Goal: Use online tool/utility: Utilize a website feature to perform a specific function

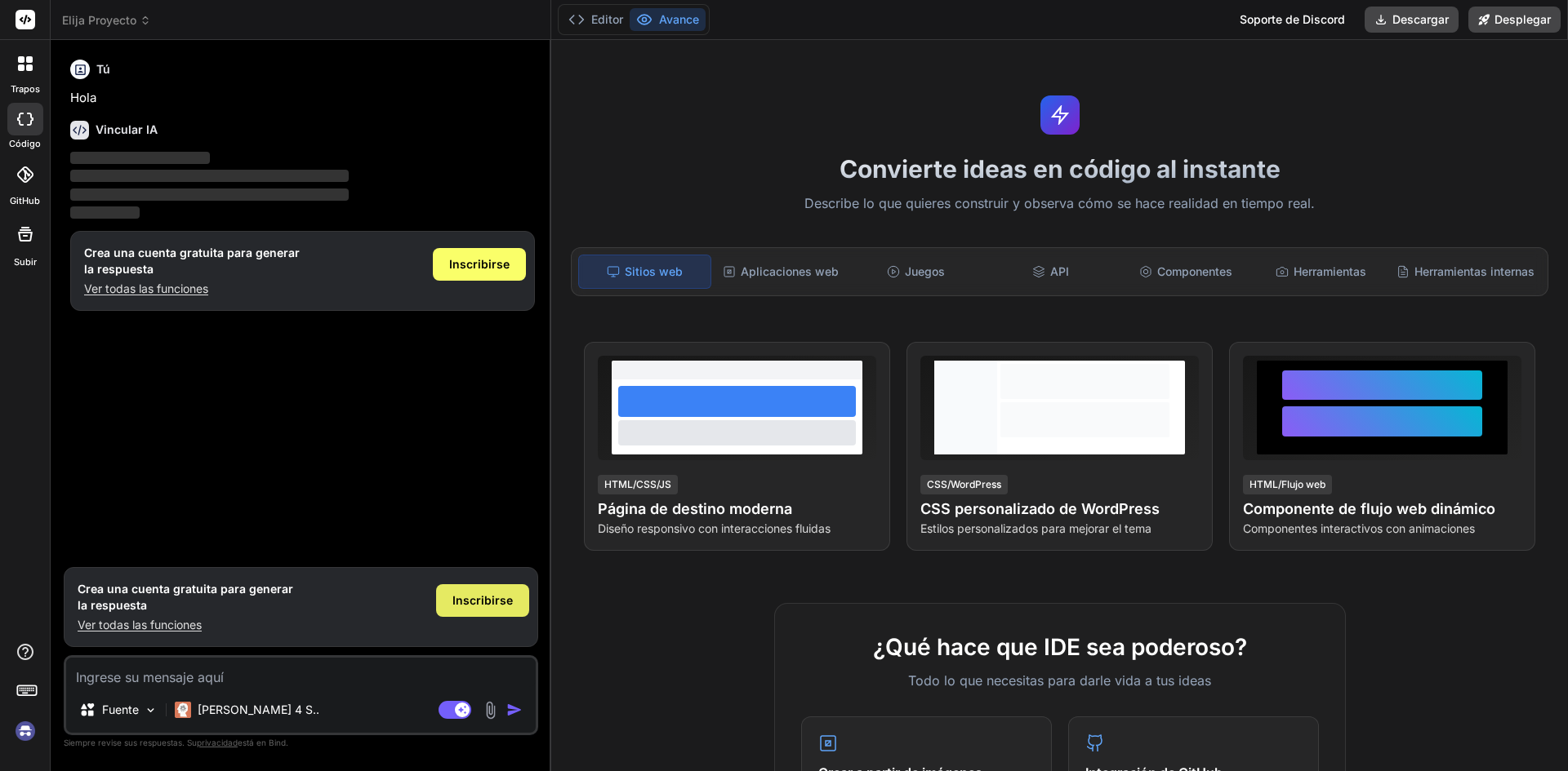
click at [476, 594] on font "Inscribirse" at bounding box center [482, 600] width 60 height 13
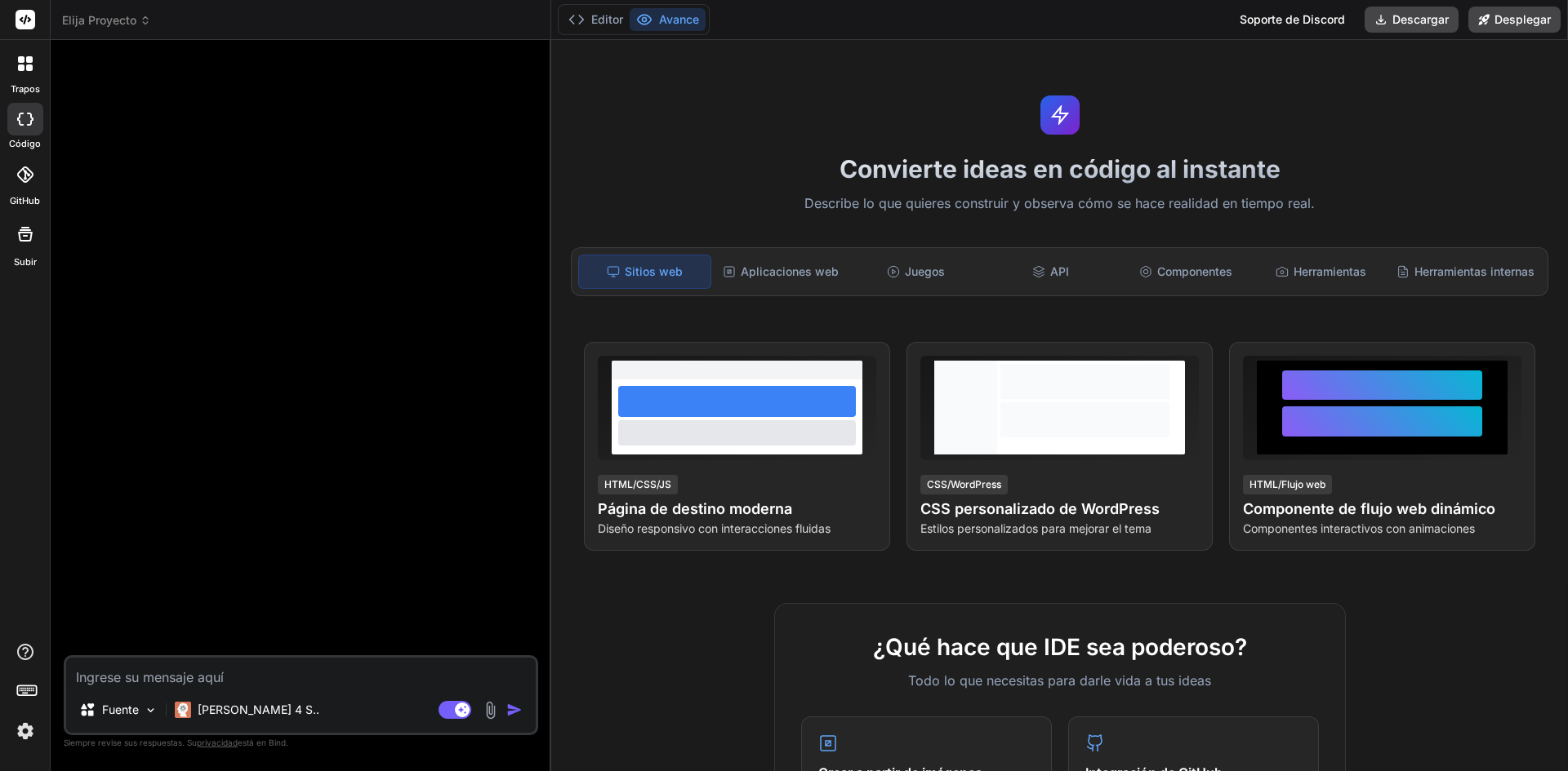
type textarea "x"
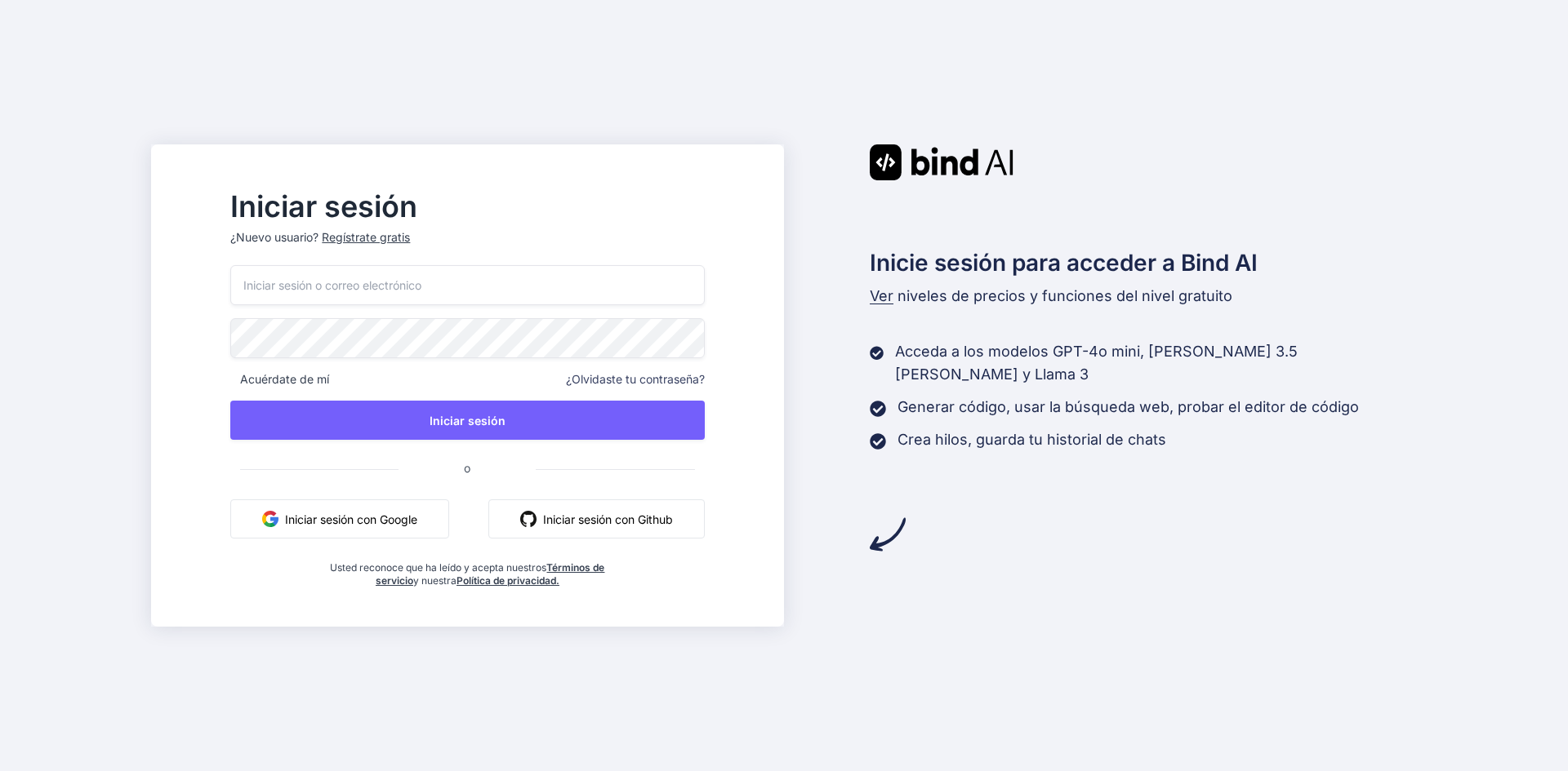
click at [366, 503] on button "Iniciar sesión con Google" at bounding box center [340, 519] width 219 height 39
click at [408, 525] on font "Iniciar sesión con Google" at bounding box center [351, 518] width 133 height 13
click at [418, 516] on font "Iniciar sesión con Google" at bounding box center [351, 518] width 133 height 13
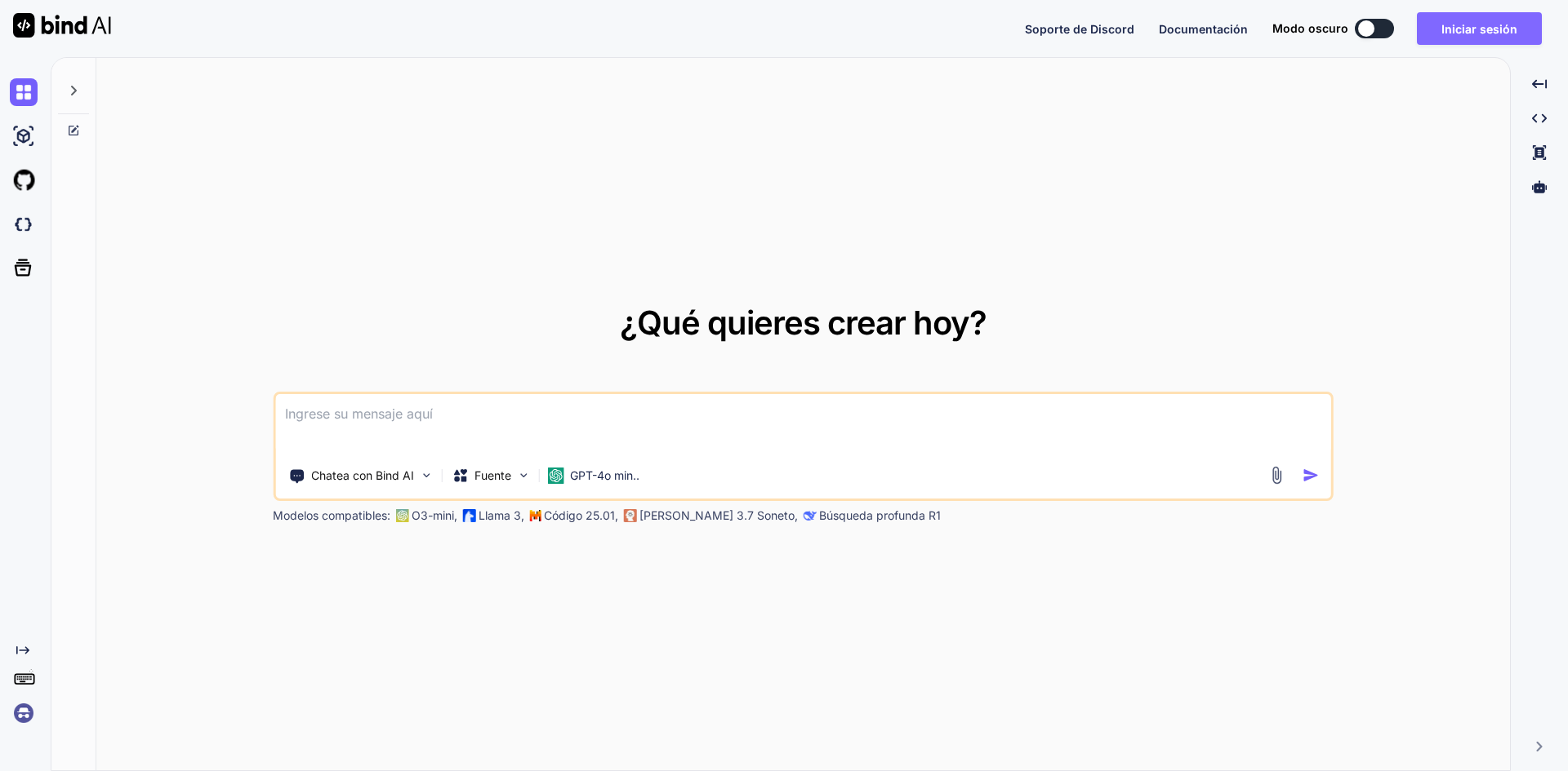
click at [1472, 42] on button "Iniciar sesión" at bounding box center [1479, 29] width 125 height 32
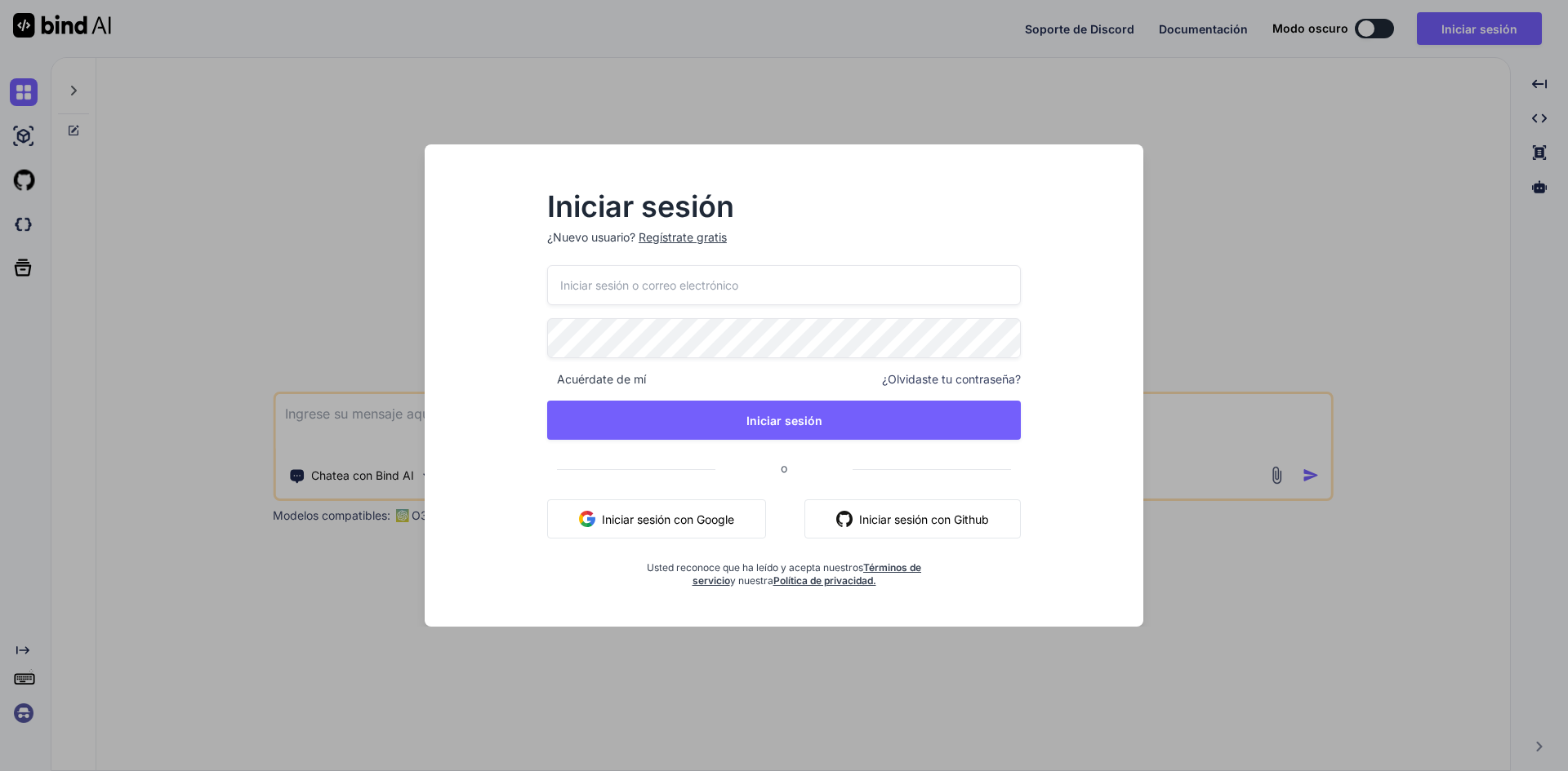
click at [573, 545] on div "Acuérdate de mí ¿Olvidaste tu contraseña? Iniciar sesión o Iniciar sesión con G…" at bounding box center [784, 426] width 474 height 322
click at [609, 522] on font "Iniciar sesión con Google" at bounding box center [668, 518] width 133 height 13
click at [659, 511] on font "Iniciar sesión con Google" at bounding box center [668, 519] width 133 height 17
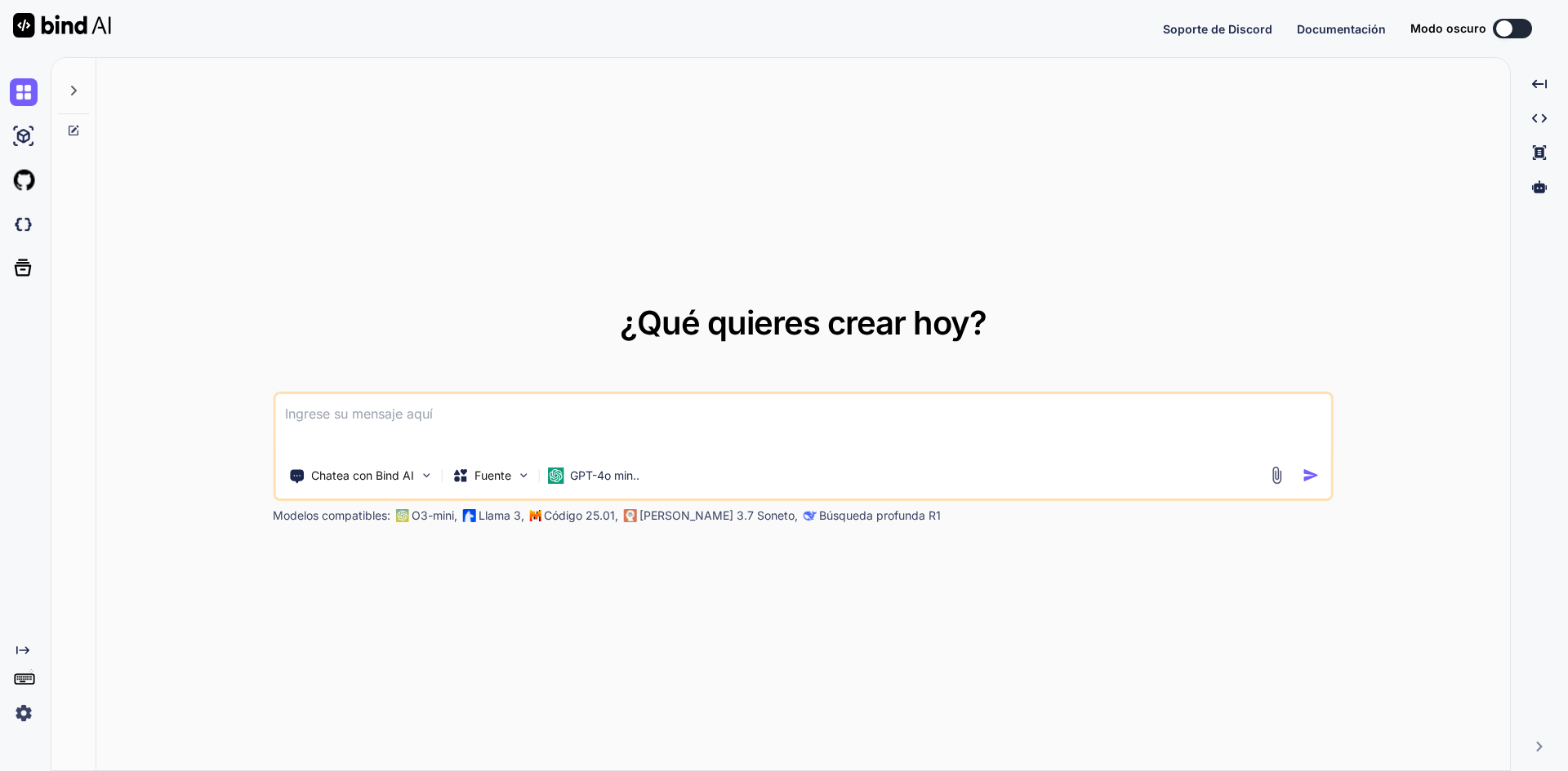
click at [1518, 31] on button at bounding box center [1512, 29] width 39 height 20
type textarea "x"
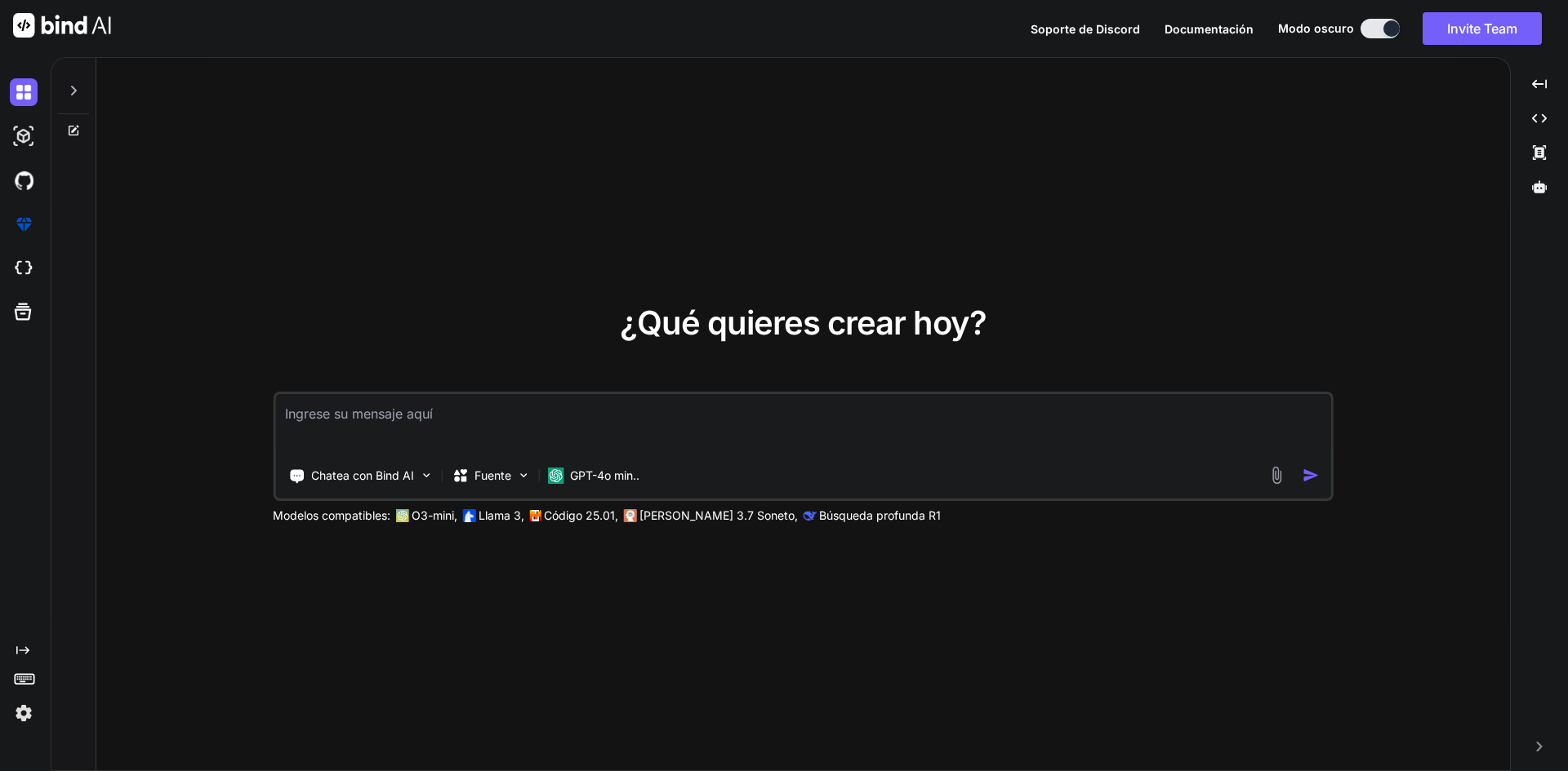
click at [79, 86] on icon at bounding box center [73, 90] width 13 height 13
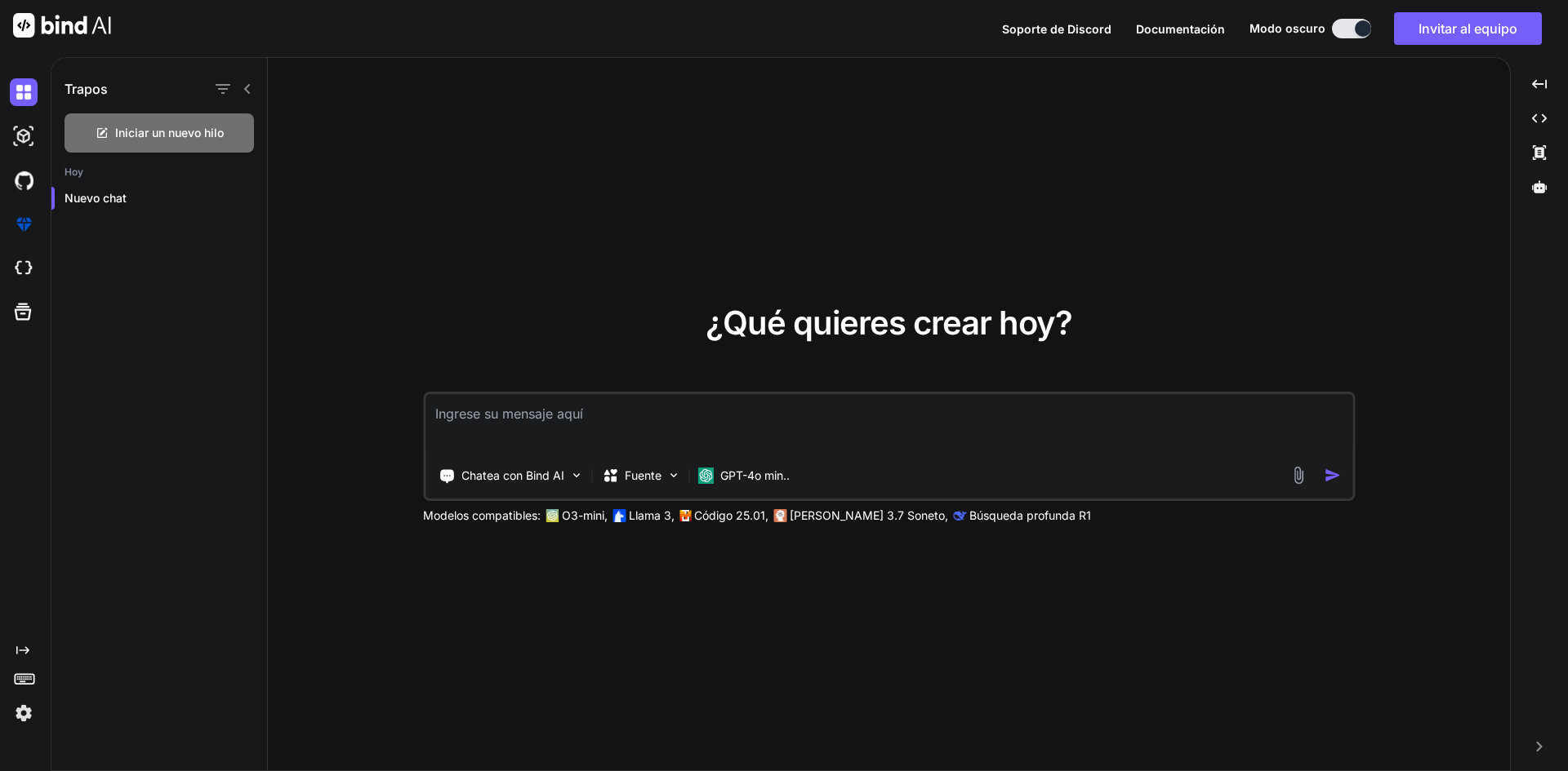
click at [259, 90] on div "Trapos" at bounding box center [159, 86] width 216 height 56
click at [248, 94] on icon at bounding box center [247, 89] width 13 height 13
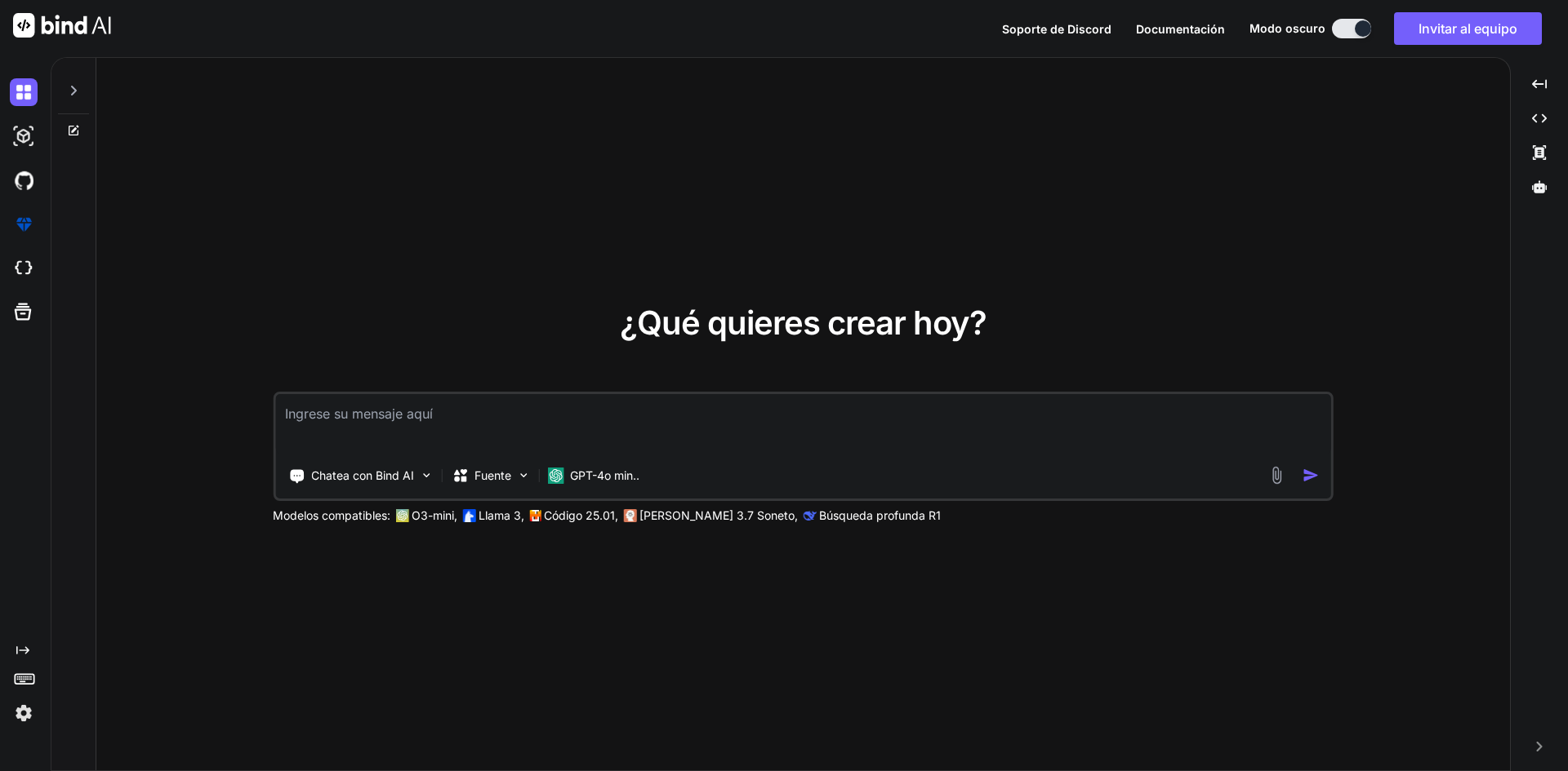
click at [421, 418] on textarea at bounding box center [803, 424] width 1056 height 60
type textarea "hola que tal"
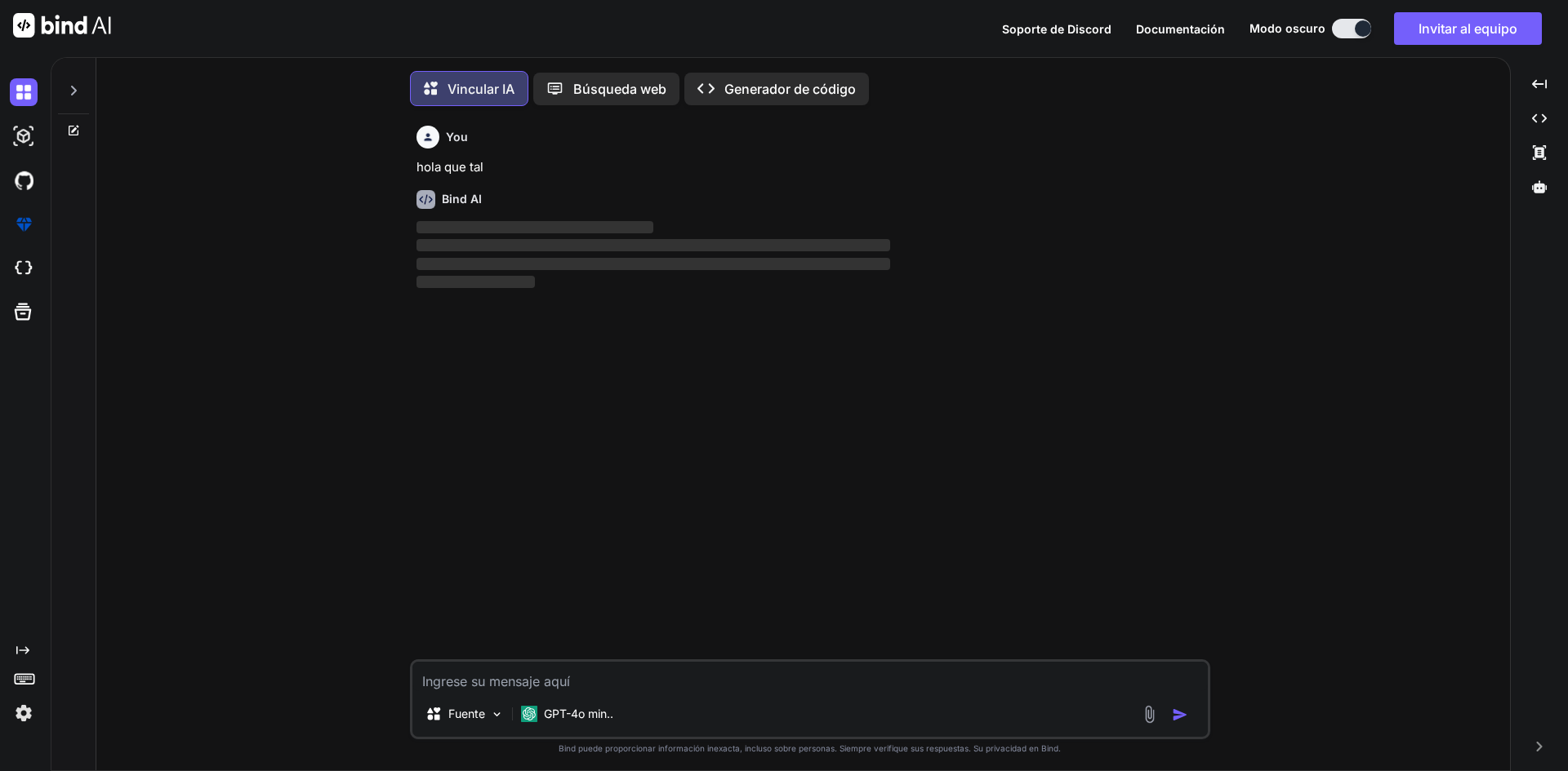
scroll to position [8, 0]
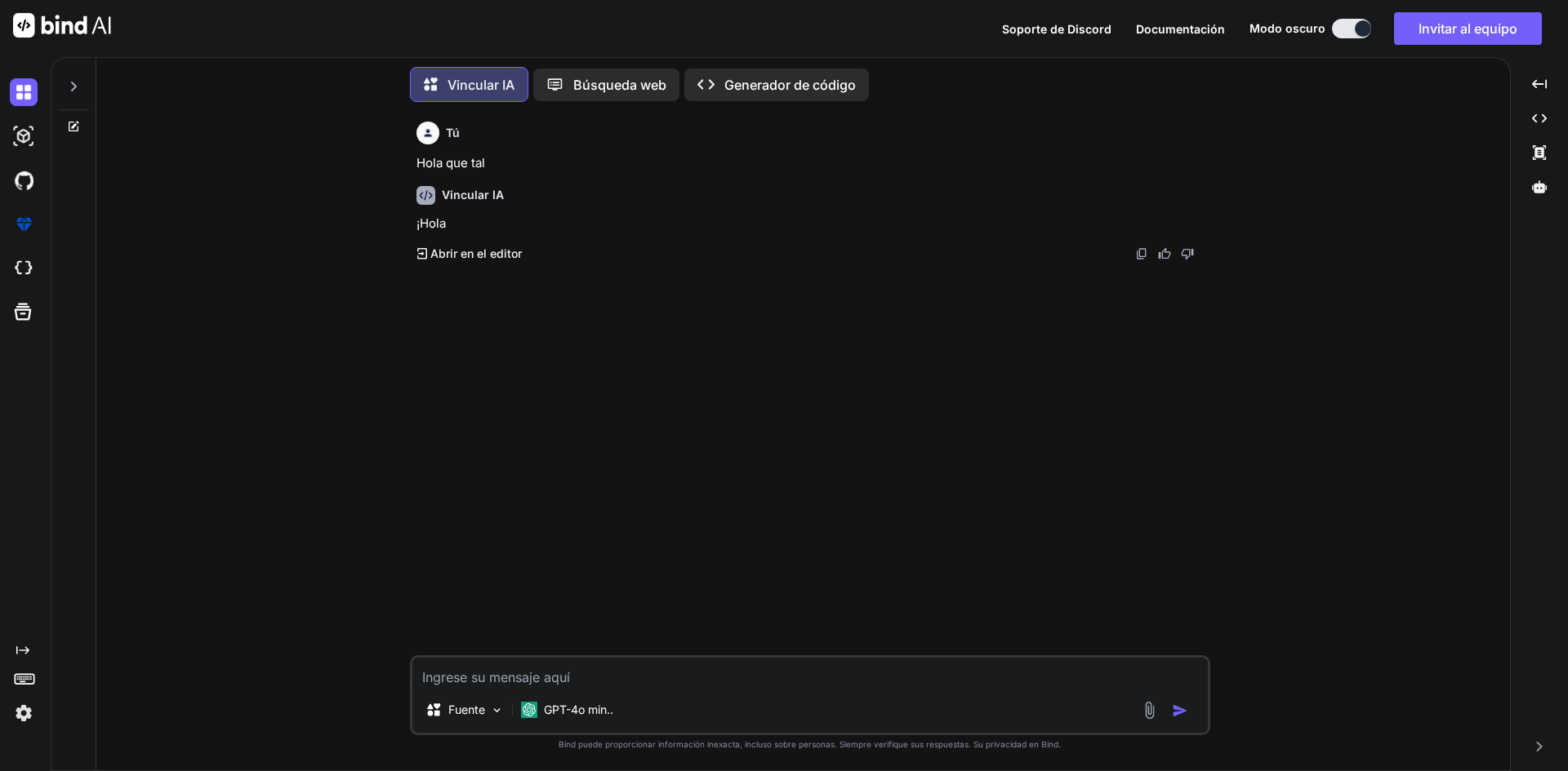
drag, startPoint x: 943, startPoint y: 47, endPoint x: 913, endPoint y: 150, distance: 107.3
click at [943, 47] on div "Soporte de Discord Documentación Modo oscuro Invitar al equipo Created with Pix…" at bounding box center [784, 29] width 1568 height 57
click at [790, 90] on div "Created with Pixso. Generador de código" at bounding box center [777, 85] width 185 height 32
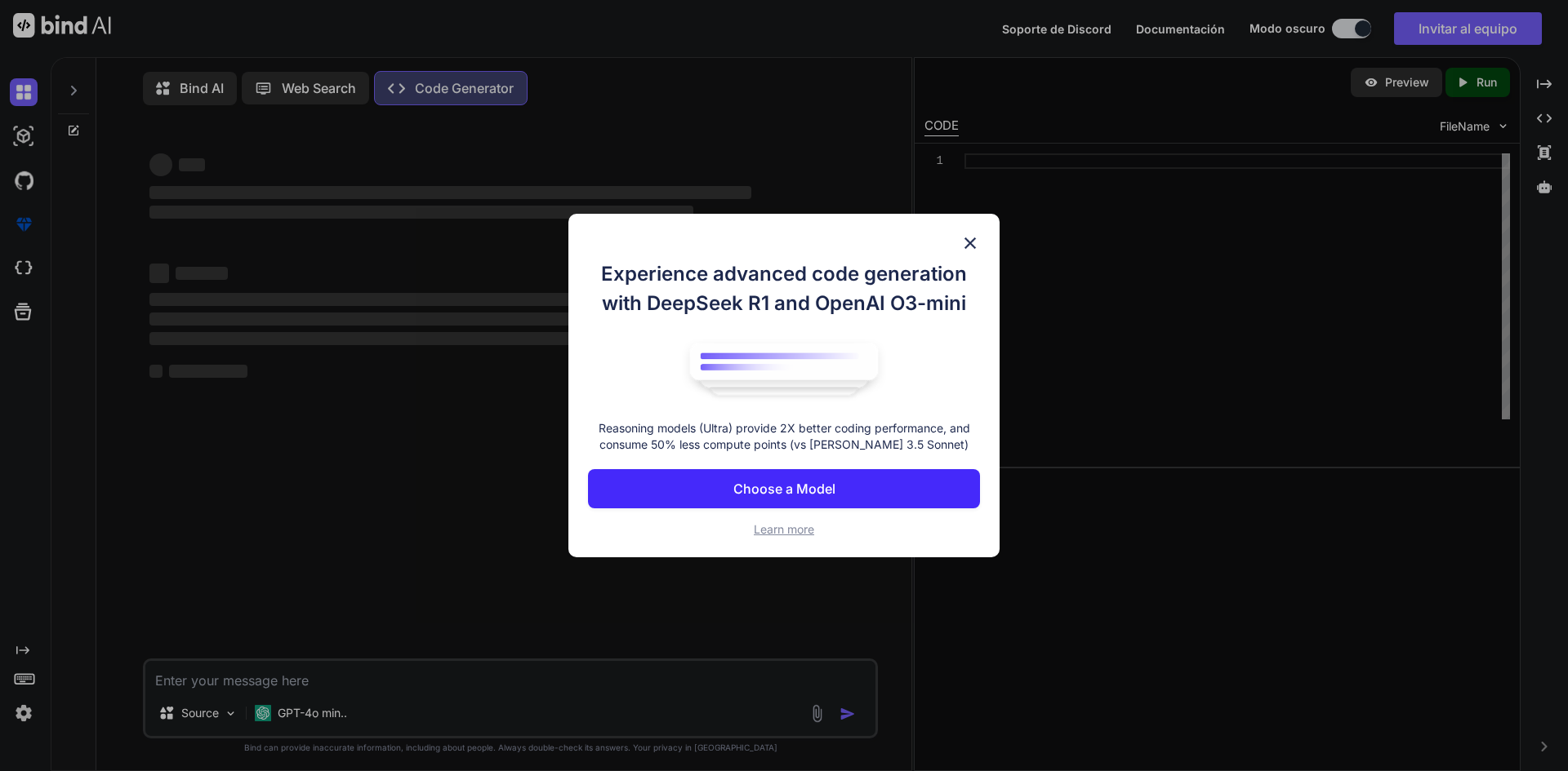
click at [962, 237] on img at bounding box center [970, 244] width 20 height 20
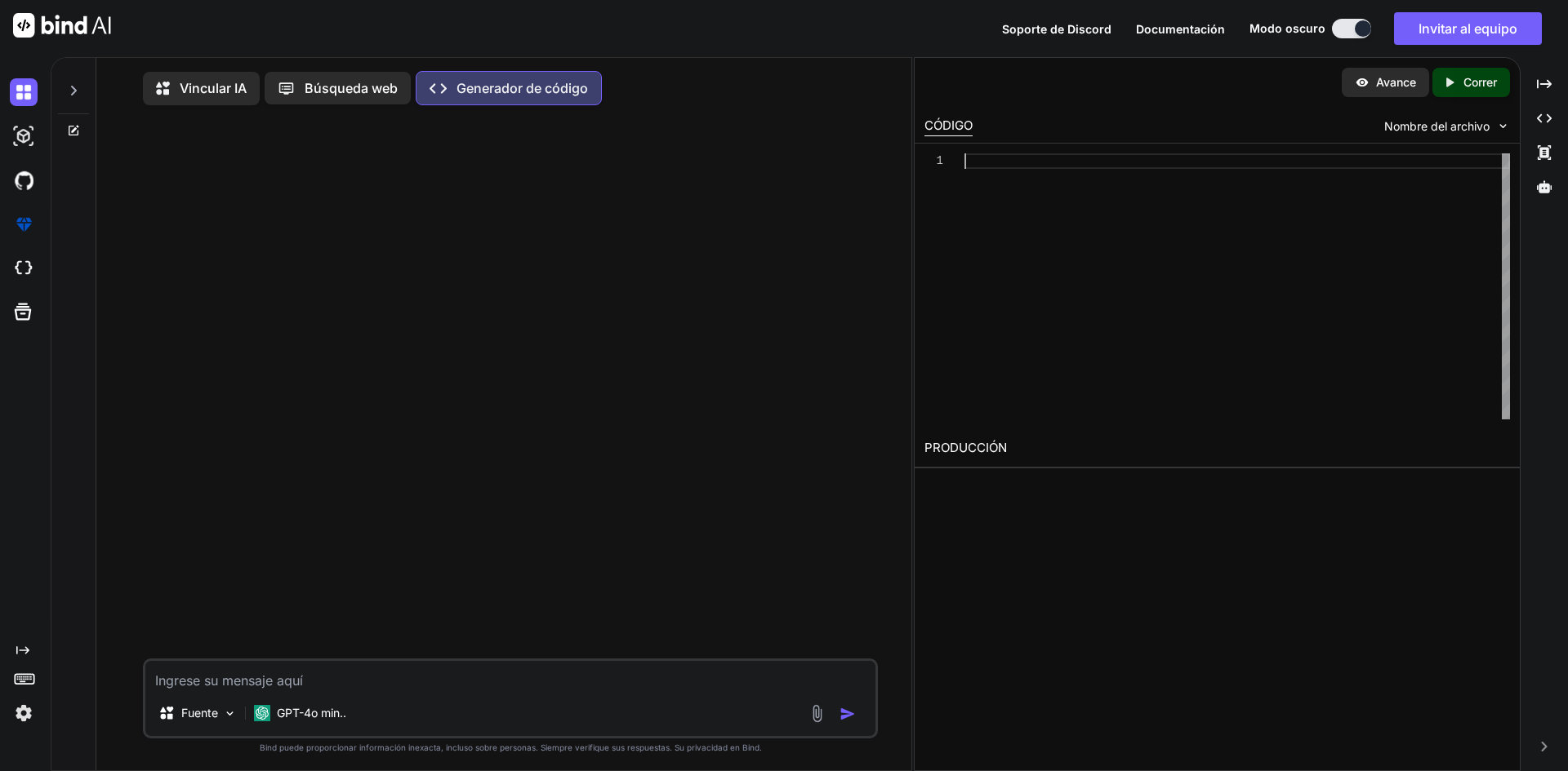
click at [1021, 161] on div at bounding box center [1237, 286] width 546 height 266
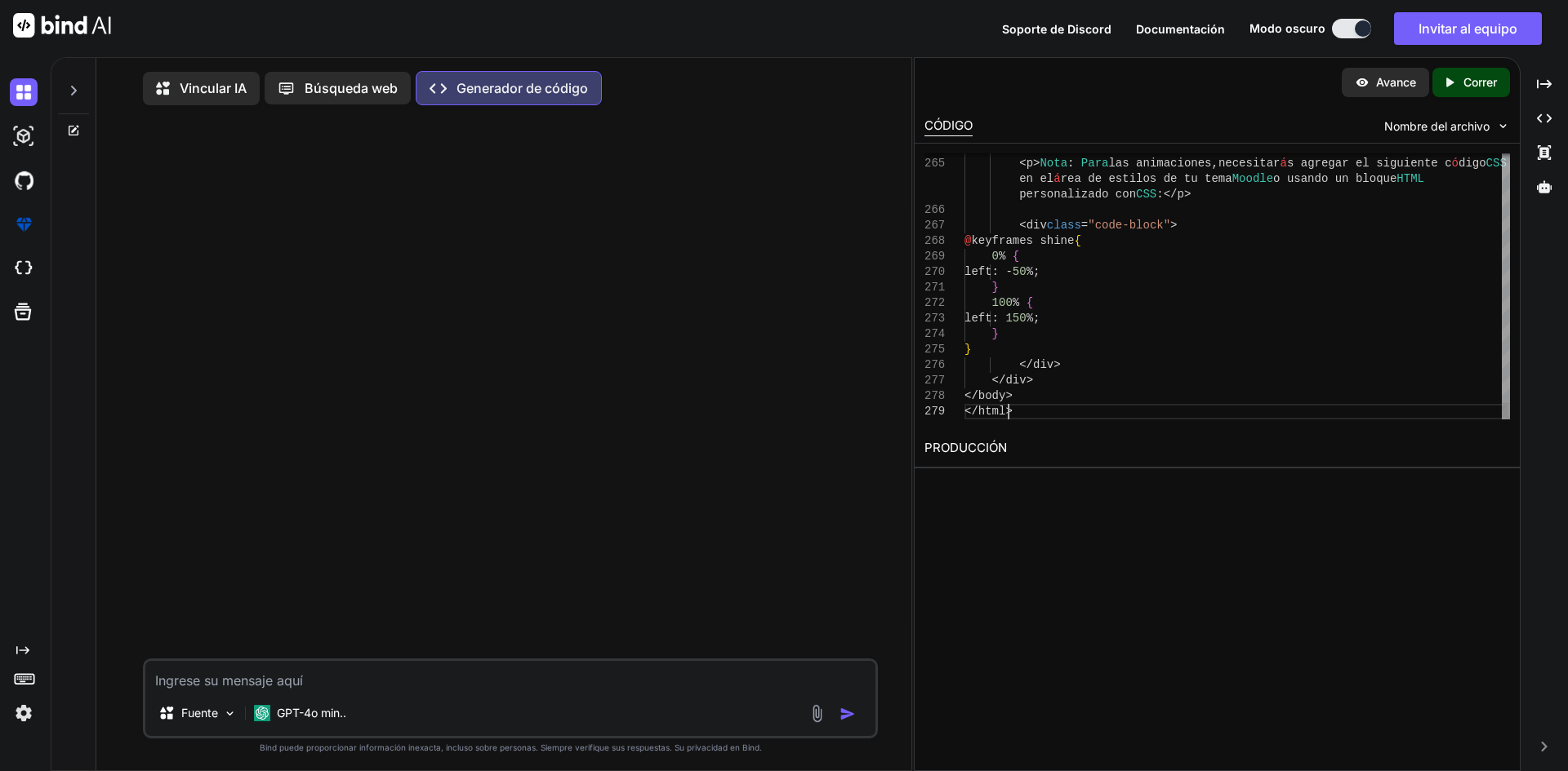
type textarea "} </div> </div> </body> </html>"
click at [1459, 71] on div "Created with Pixso. Correr" at bounding box center [1471, 82] width 78 height 30
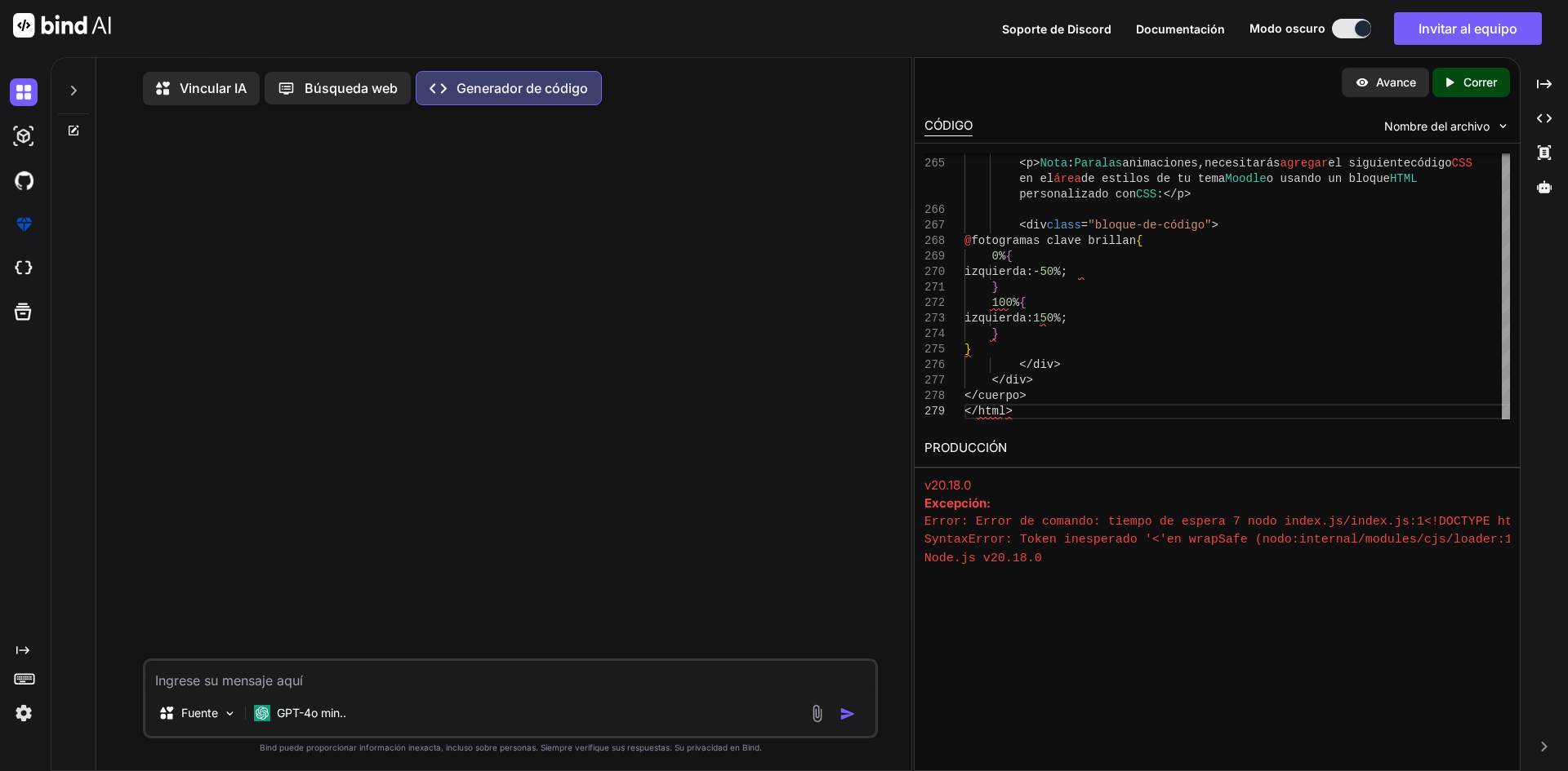
scroll to position [118, 0]
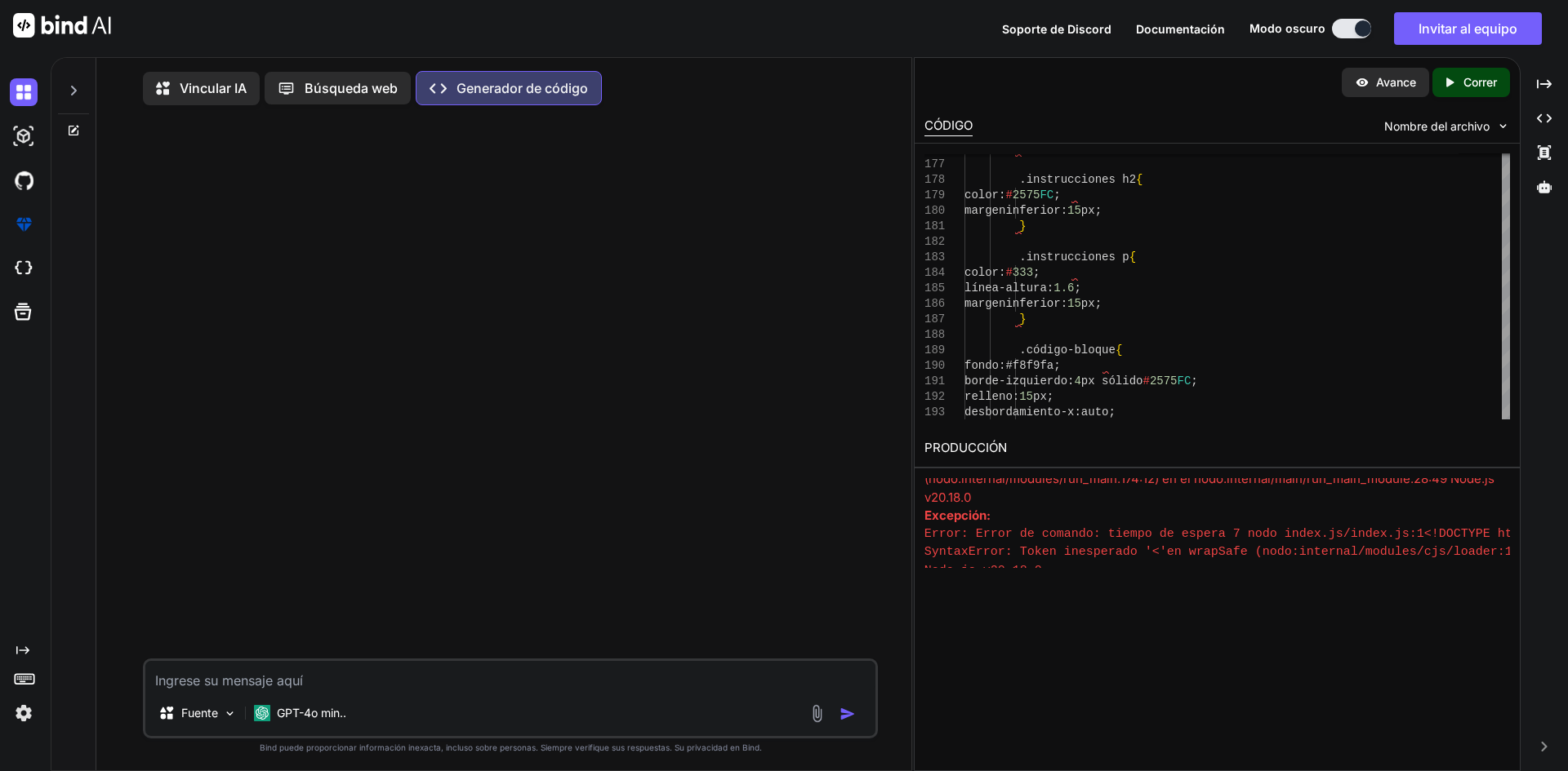
click at [292, 686] on textarea at bounding box center [510, 675] width 730 height 30
type textarea "crear un boton interactivo de yputube"
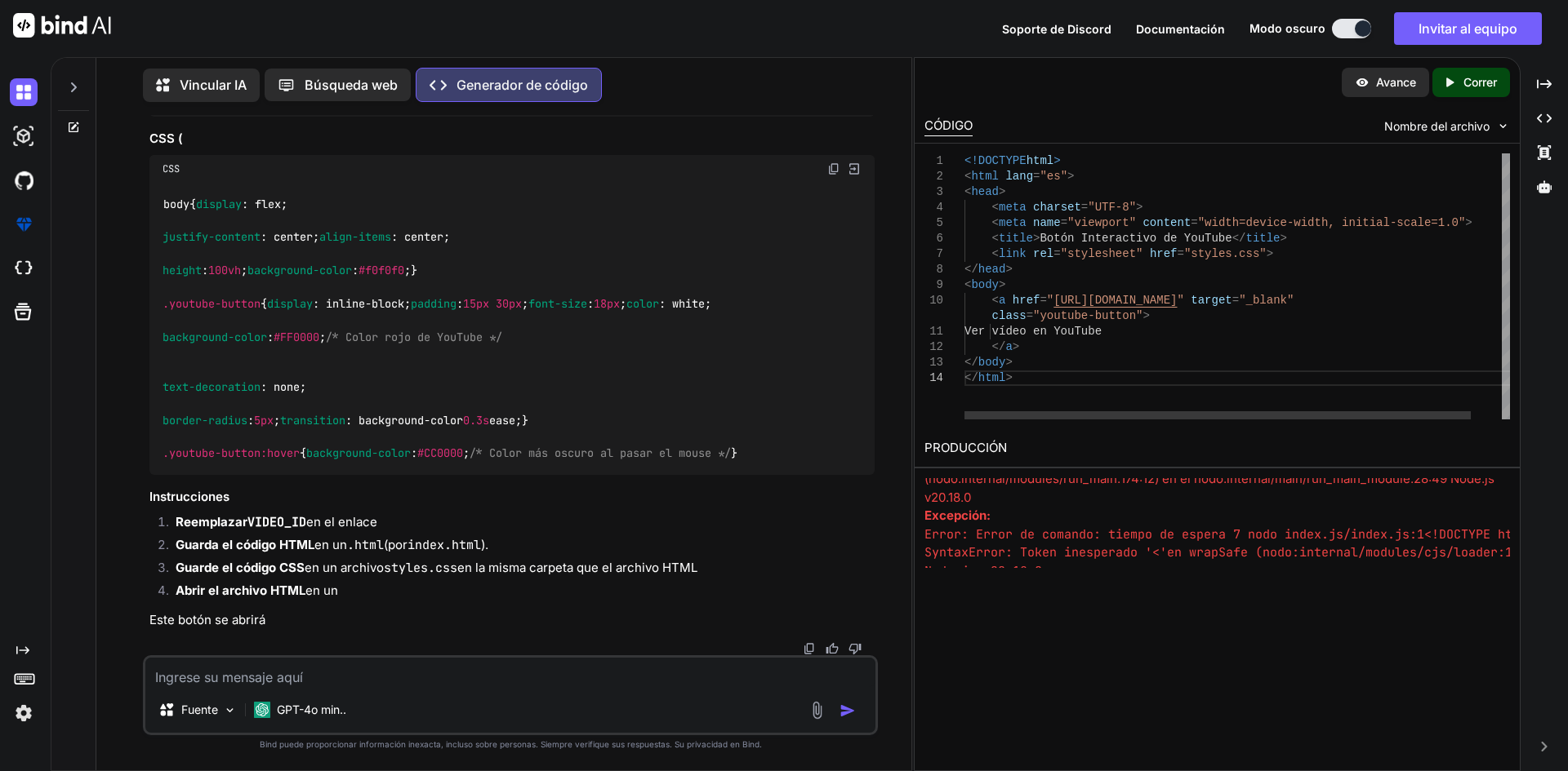
scroll to position [1008, 0]
click at [482, 672] on textarea at bounding box center [510, 672] width 730 height 30
type textarea "quiero ver en tiempo real como sale"
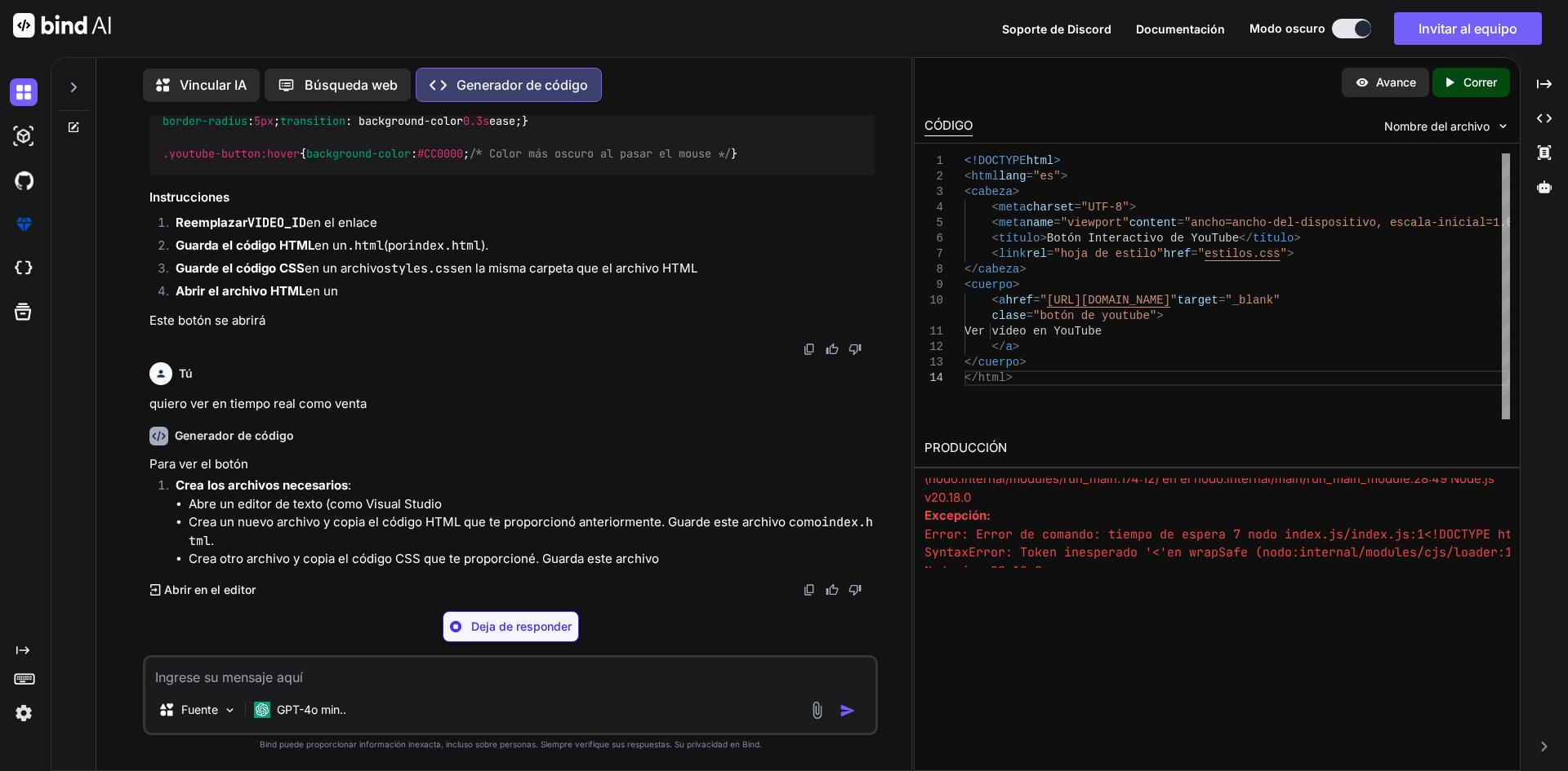
scroll to position [1307, 0]
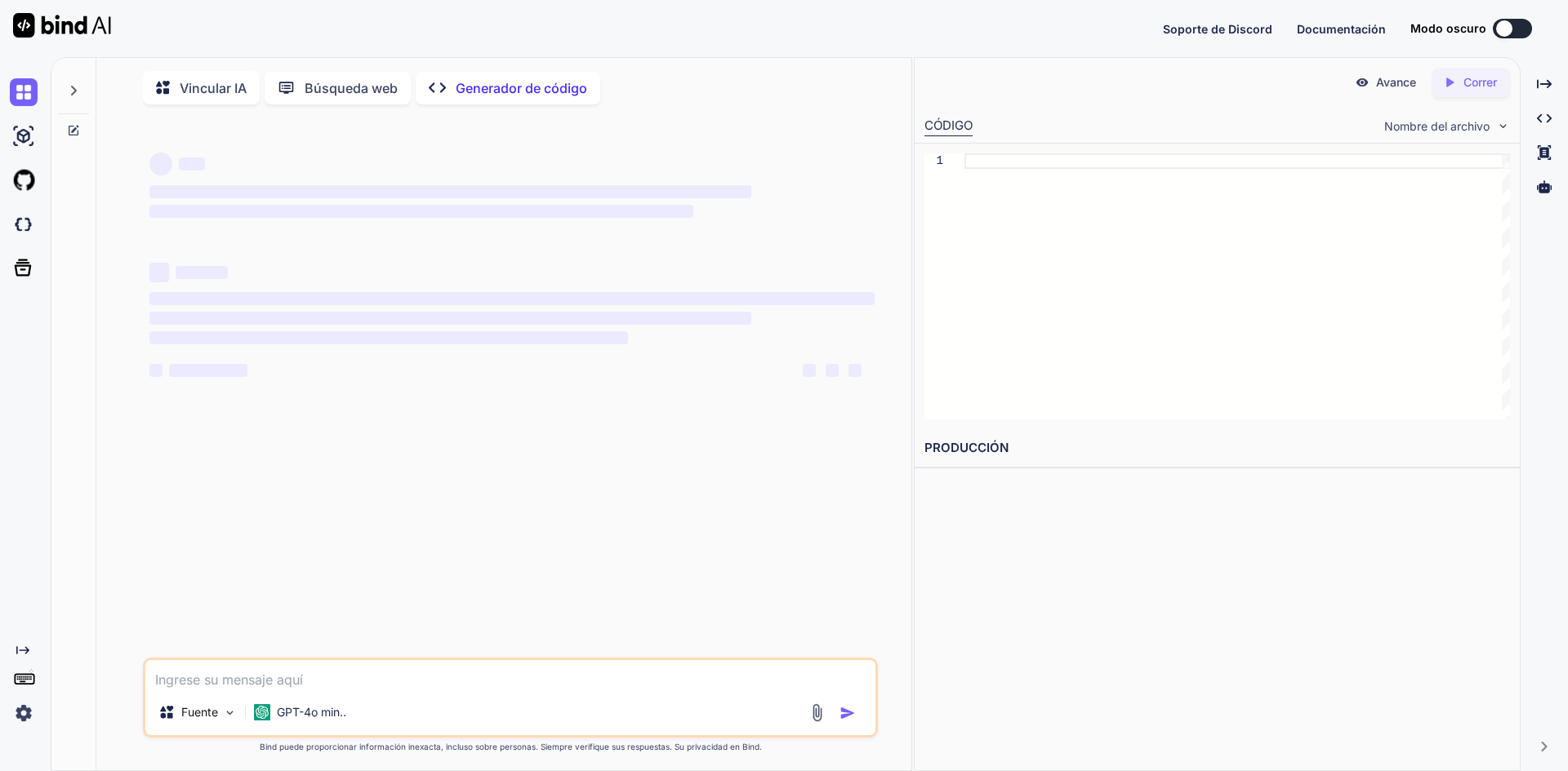
type textarea "x"
